Goal: Ask a question

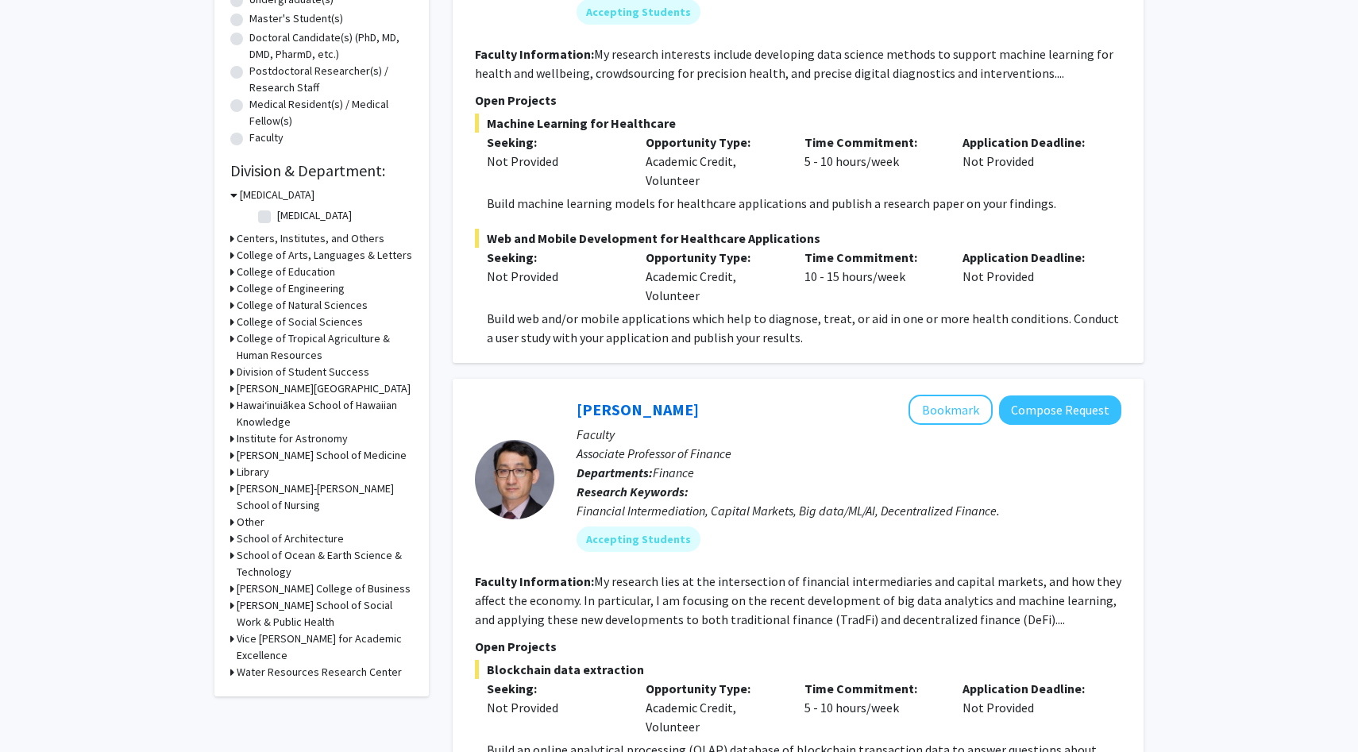
scroll to position [329, 0]
click at [323, 332] on h3 "College of Tropical Agriculture & Human Resources" at bounding box center [325, 345] width 176 height 33
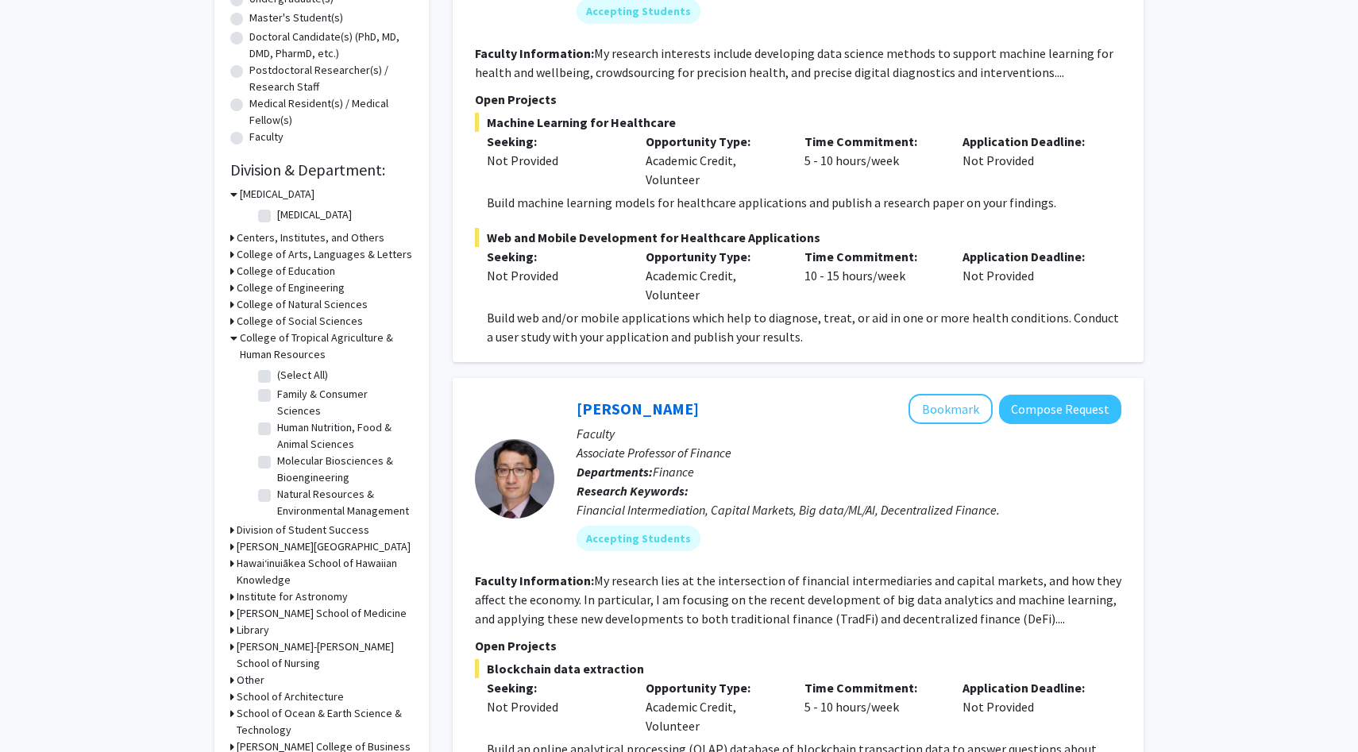
click at [277, 376] on label "(Select All)" at bounding box center [302, 375] width 51 height 17
click at [277, 376] on input "(Select All)" at bounding box center [282, 372] width 10 height 10
checkbox input "true"
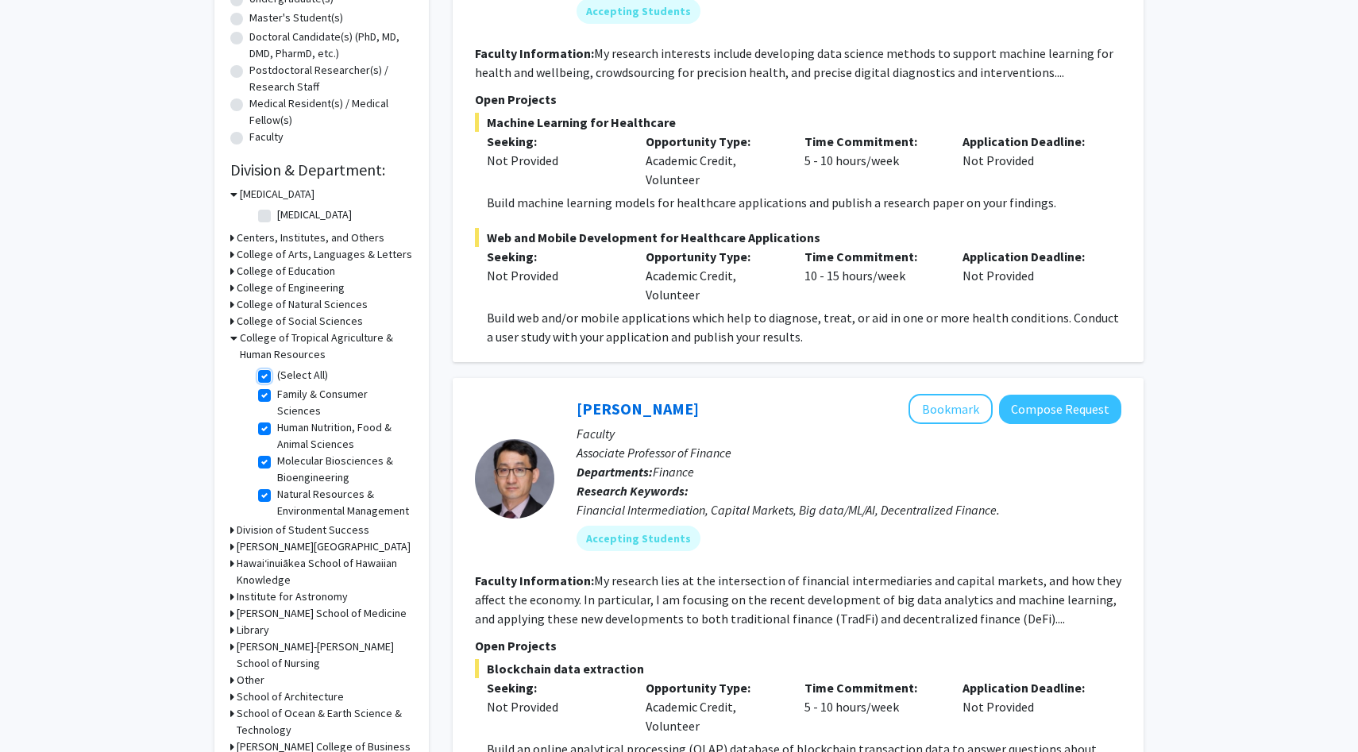
checkbox input "true"
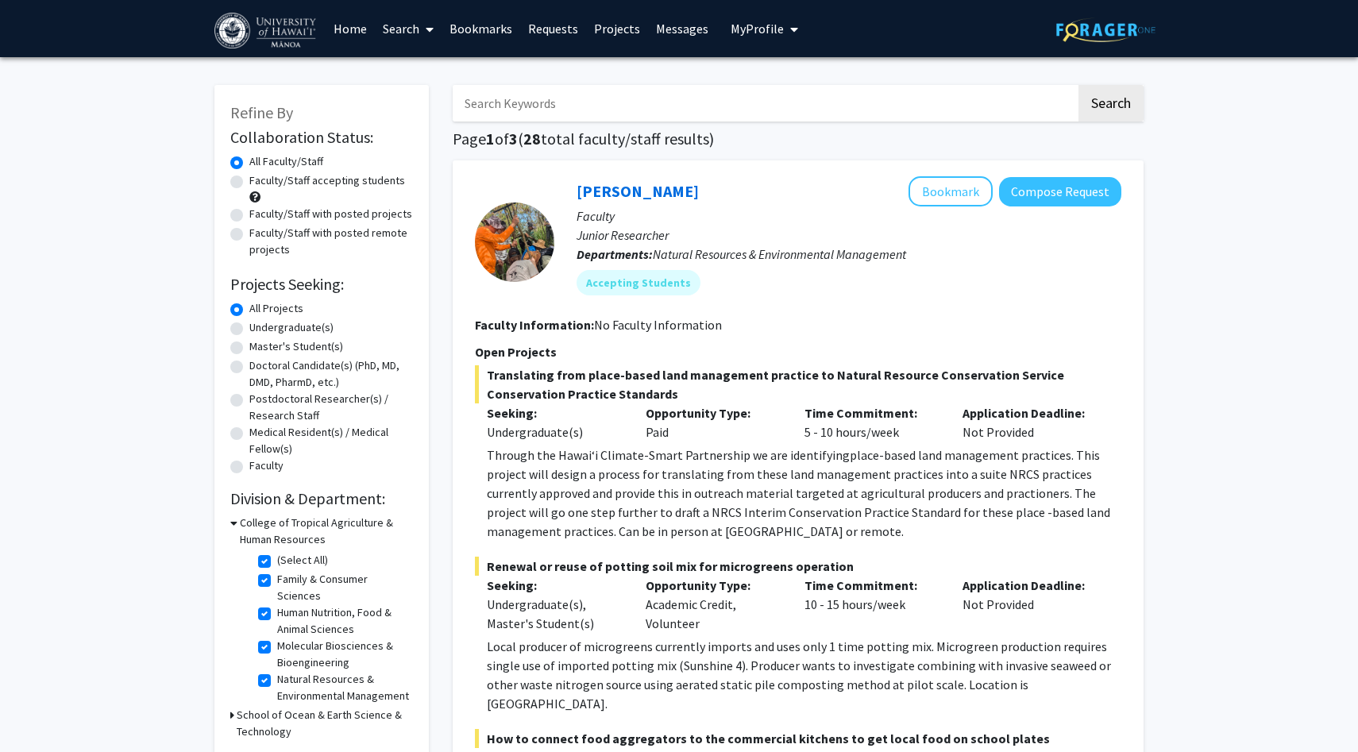
click at [277, 559] on label "(Select All)" at bounding box center [302, 560] width 51 height 17
click at [277, 559] on input "(Select All)" at bounding box center [282, 557] width 10 height 10
checkbox input "false"
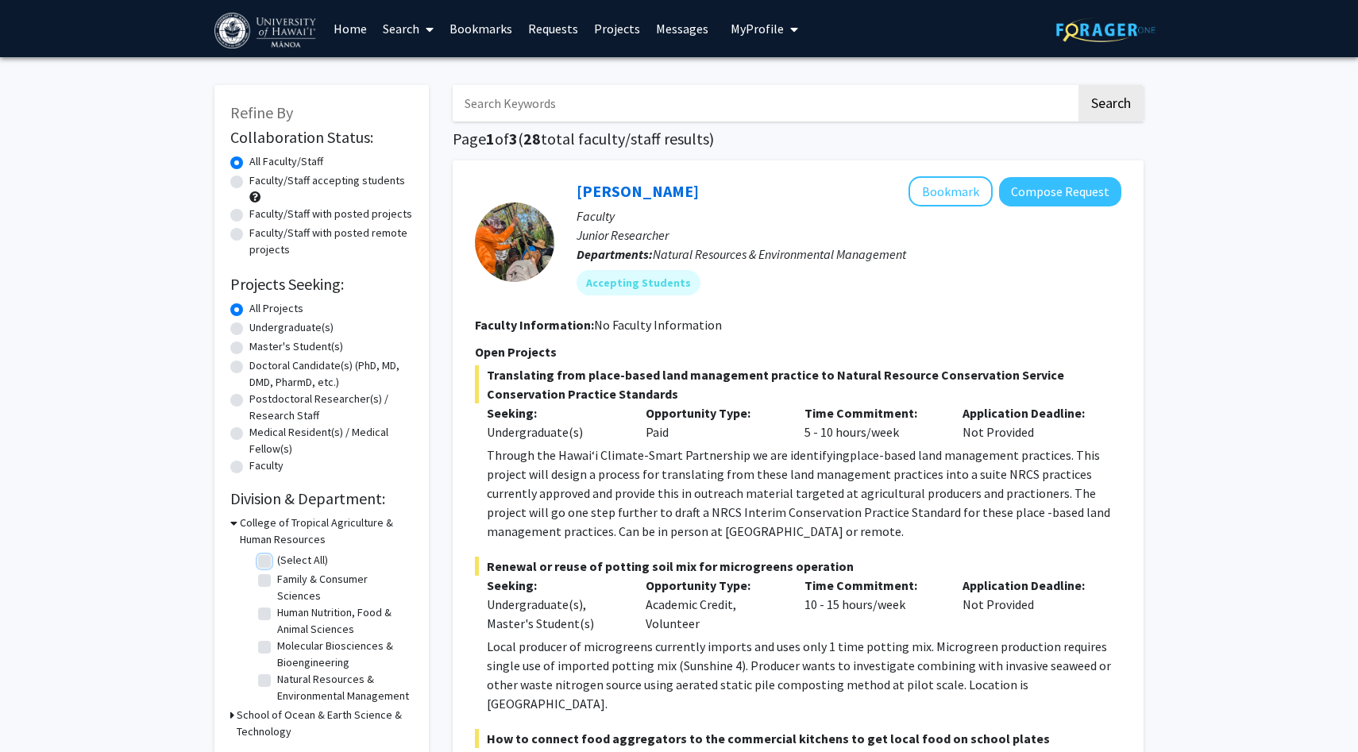
checkbox input "false"
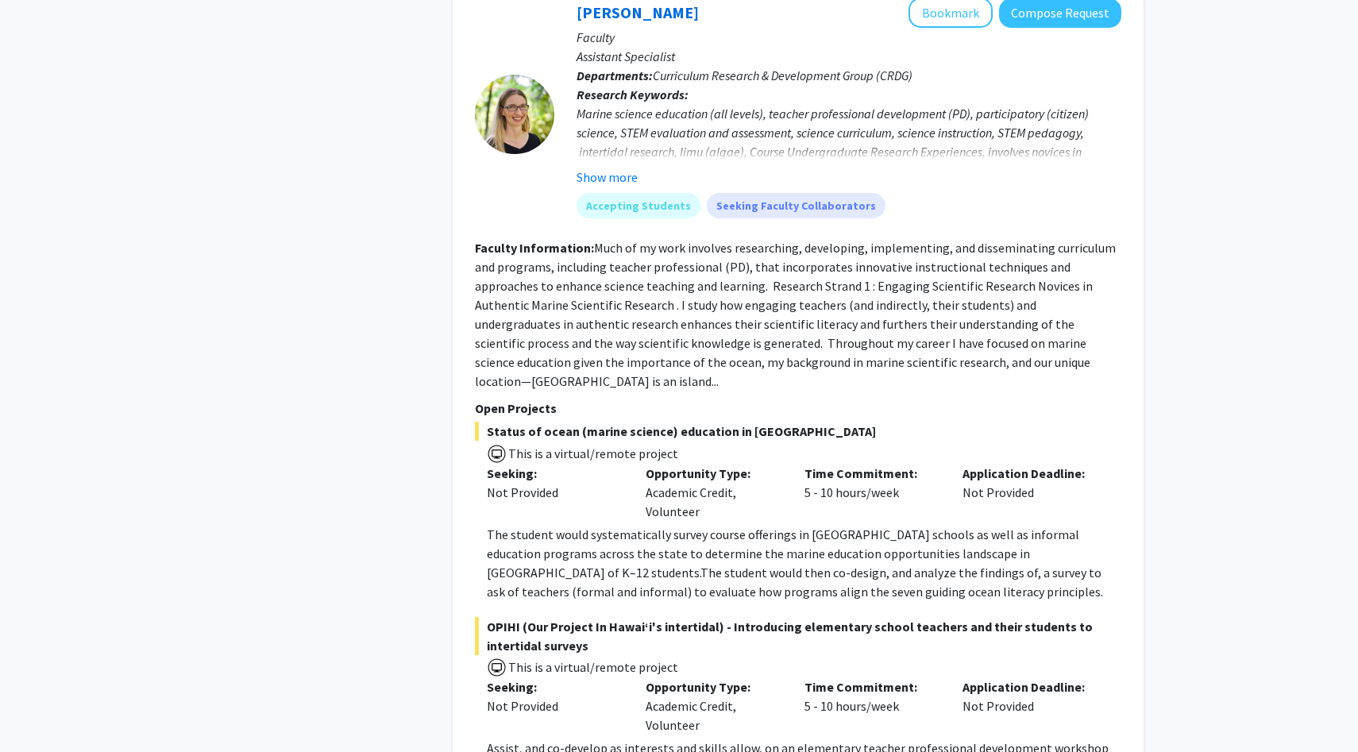
scroll to position [9381, 0]
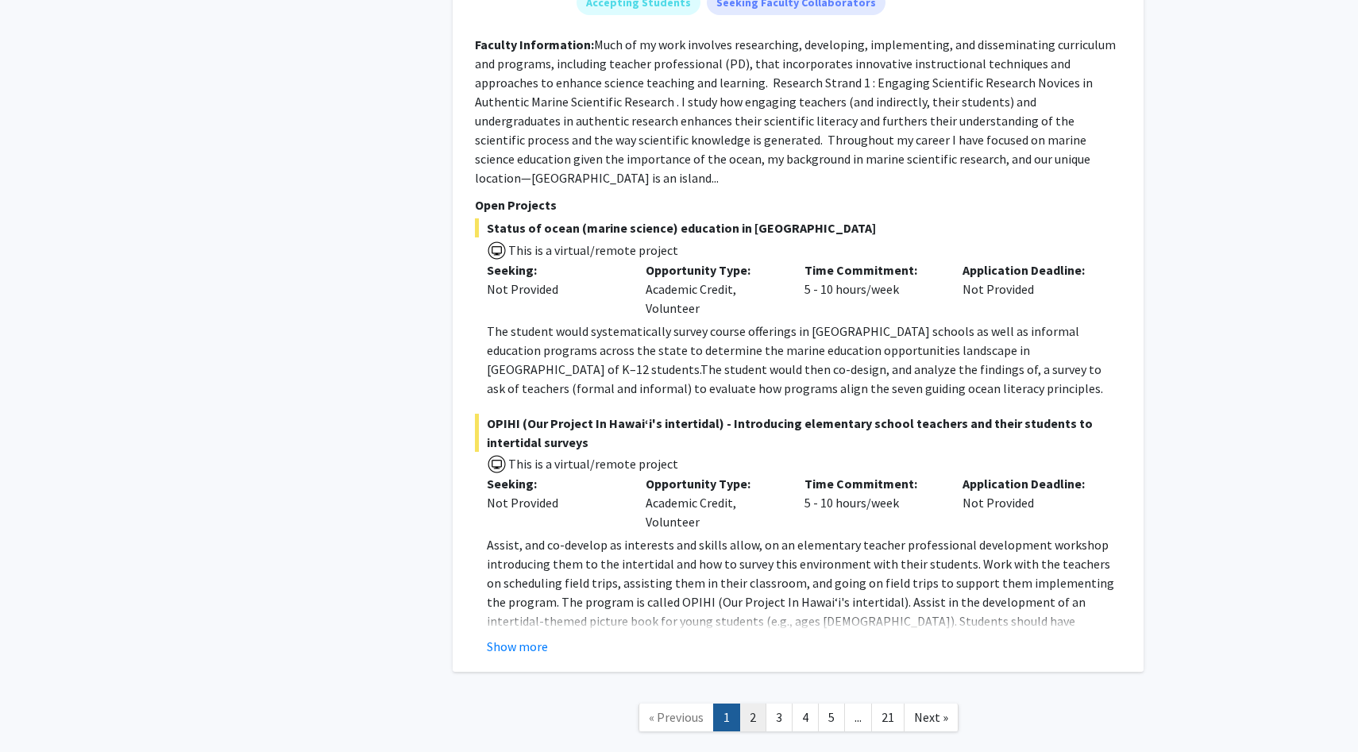
click at [749, 703] on link "2" at bounding box center [752, 717] width 27 height 28
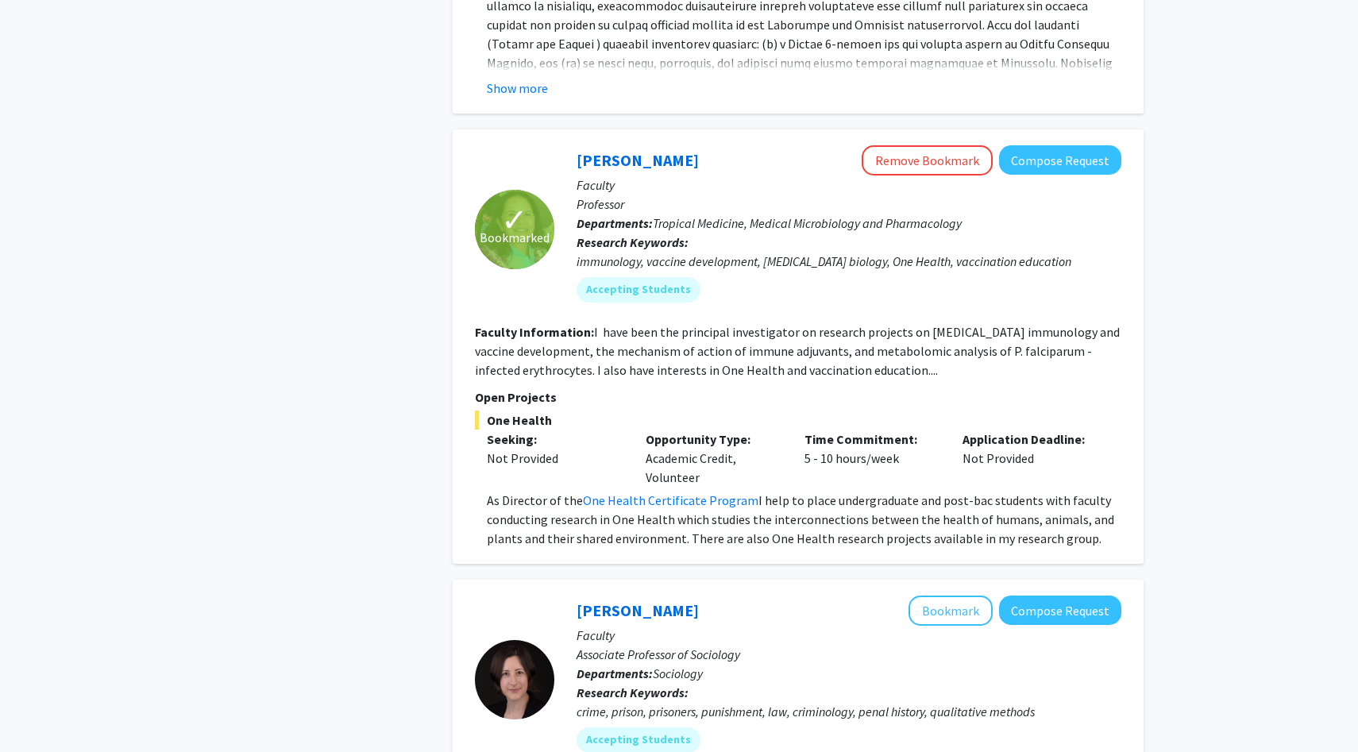
scroll to position [2416, 0]
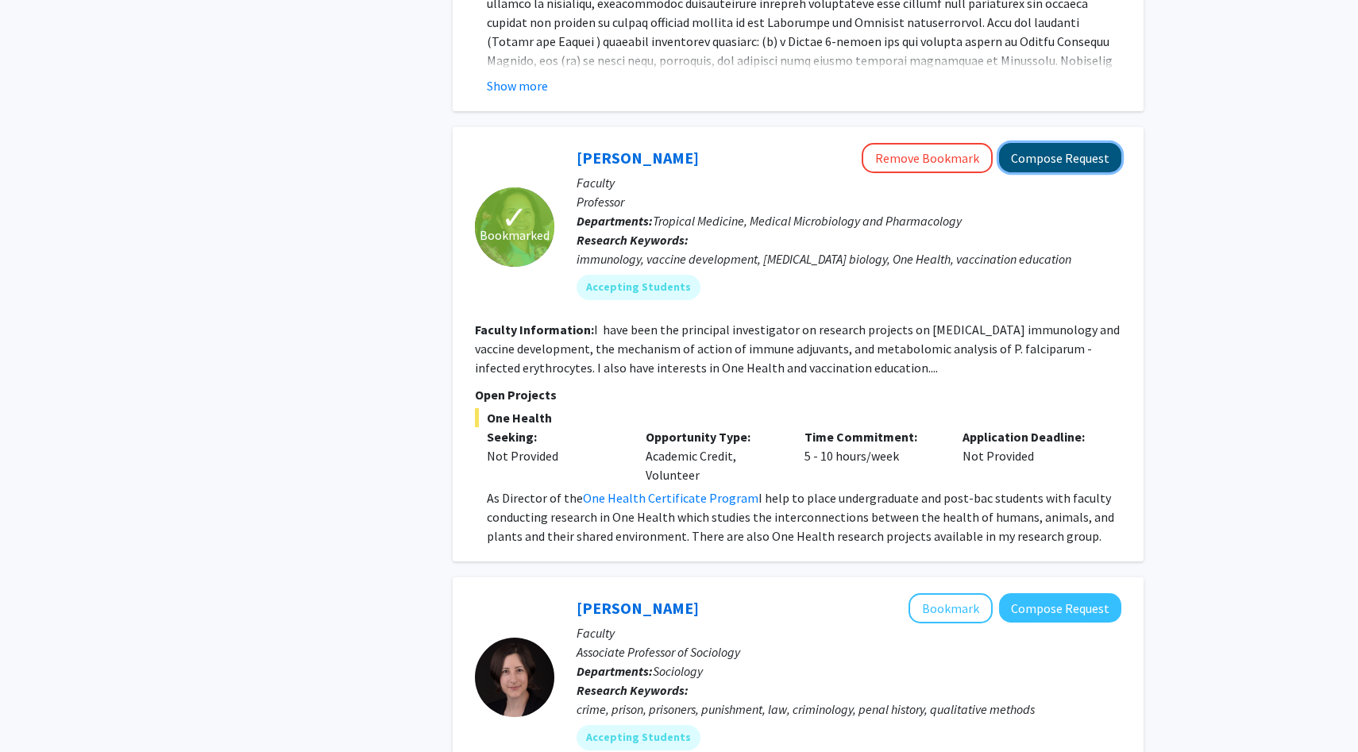
click at [1039, 143] on button "Compose Request" at bounding box center [1060, 157] width 122 height 29
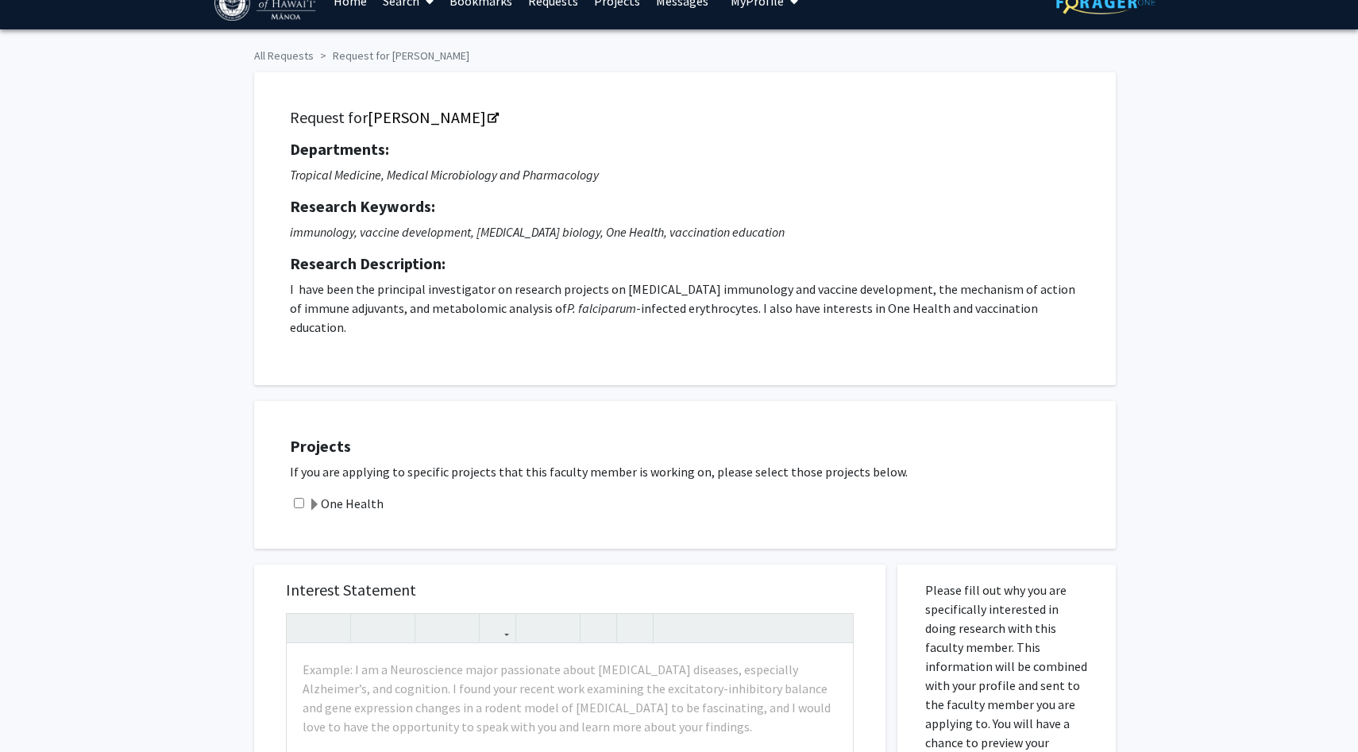
scroll to position [33, 0]
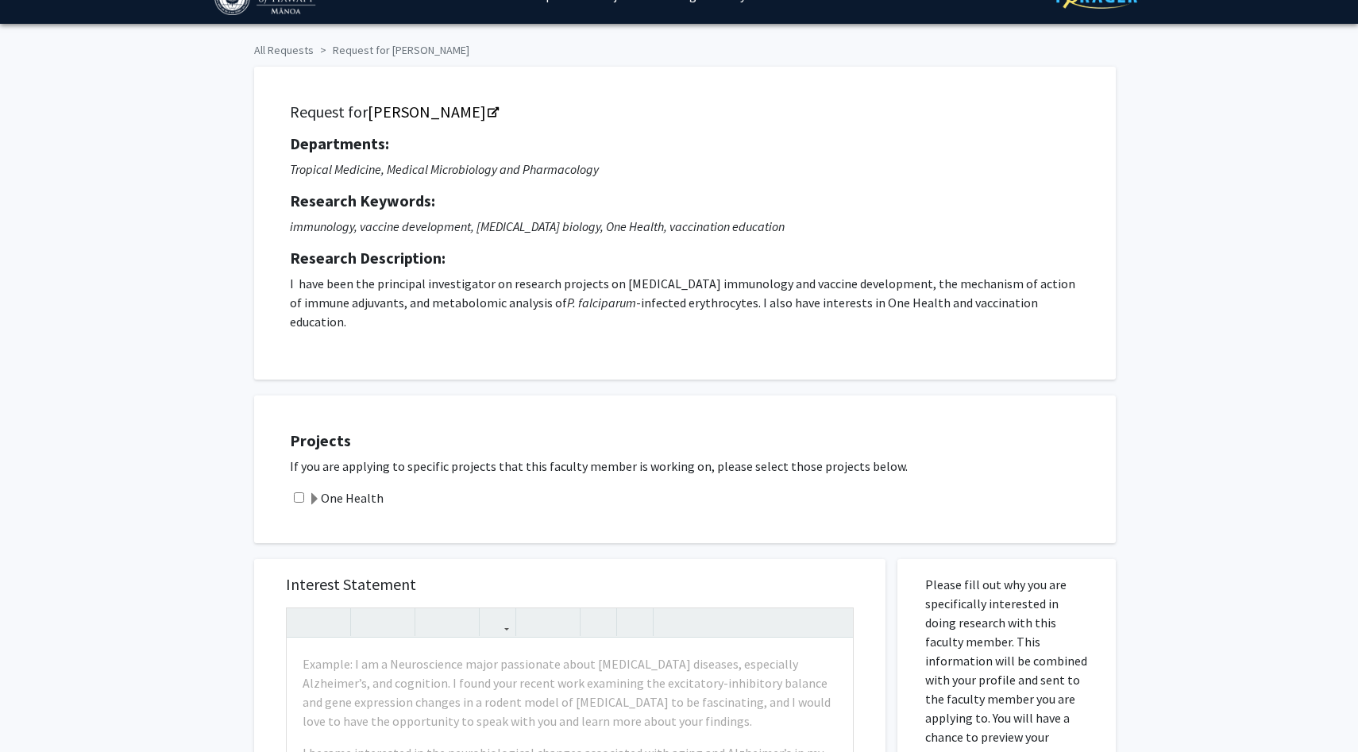
click at [296, 492] on input "checkbox" at bounding box center [299, 497] width 10 height 10
checkbox input "true"
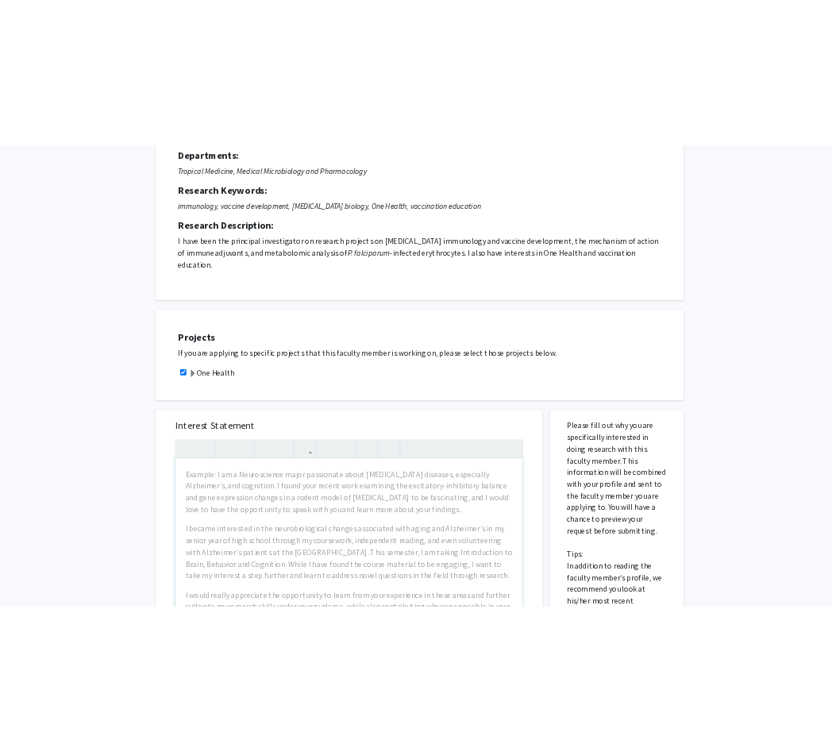
scroll to position [164, 0]
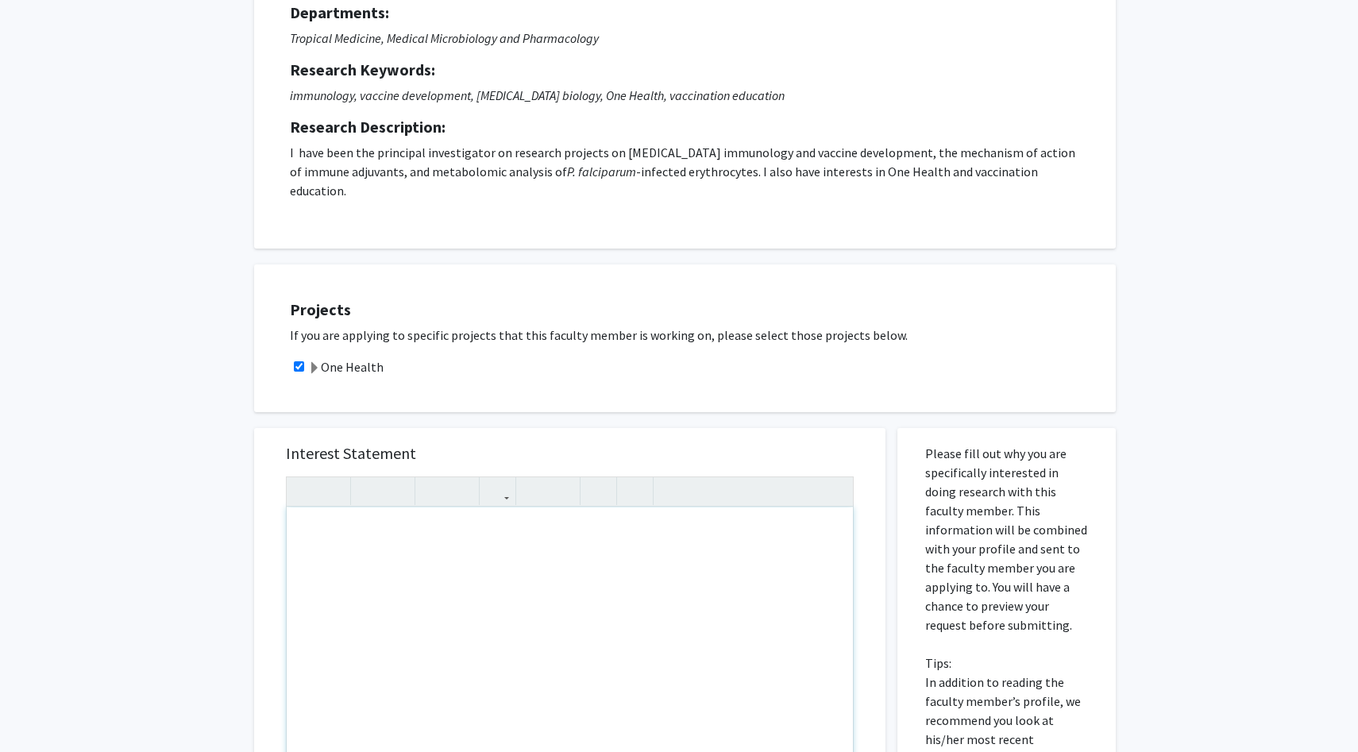
click at [413, 591] on div "Note to users with screen readers: Please press Alt+0 or Option+0 to deactivate…" at bounding box center [570, 689] width 566 height 364
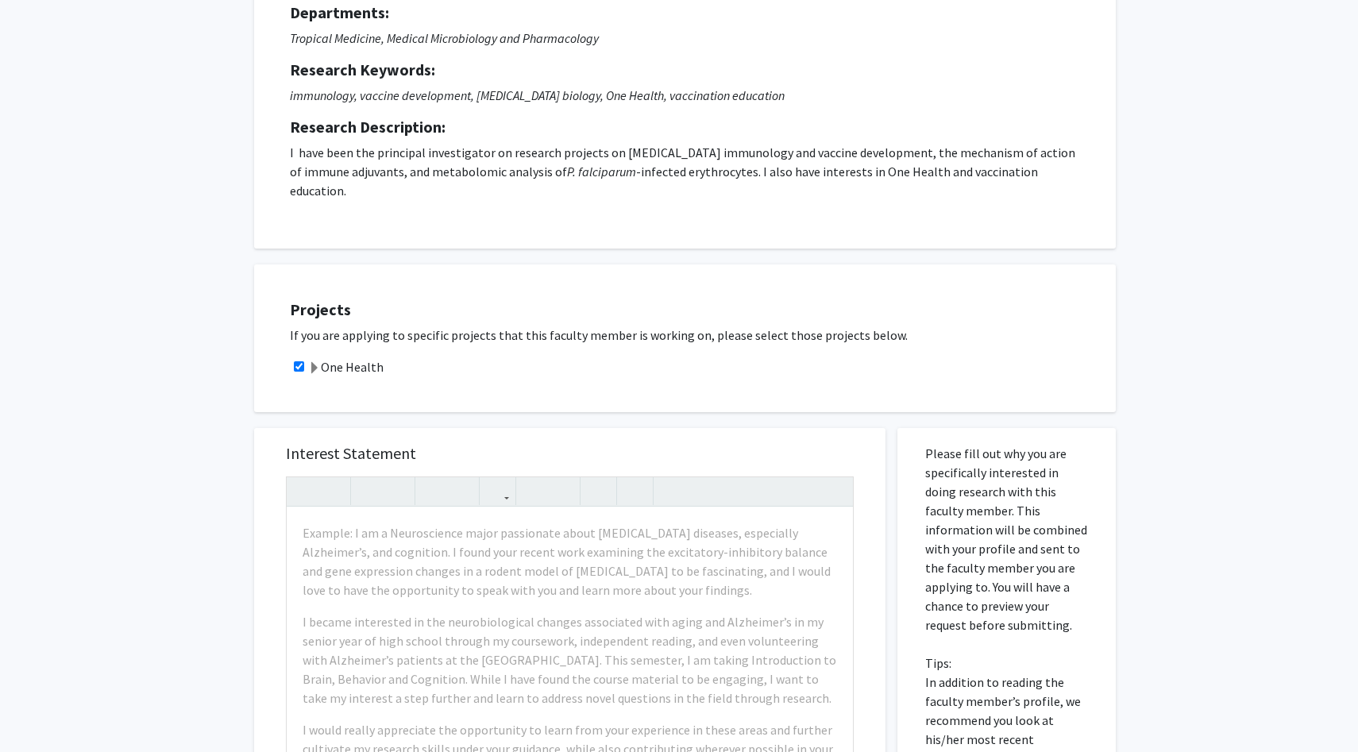
click at [561, 364] on div "Projects If you are applying to specific projects that this faculty member is w…" at bounding box center [695, 338] width 842 height 108
